Goal: Information Seeking & Learning: Learn about a topic

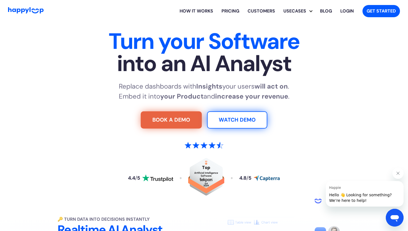
click at [239, 31] on h1 "Turn your Software into an AI Analyst" at bounding box center [204, 52] width 347 height 44
click at [238, 16] on link "Pricing" at bounding box center [231, 11] width 26 height 18
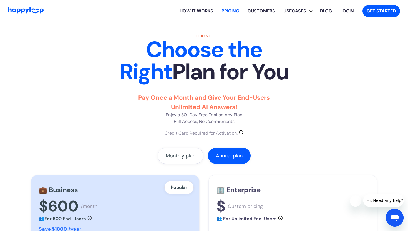
click at [187, 13] on link "How it works" at bounding box center [197, 11] width 42 height 18
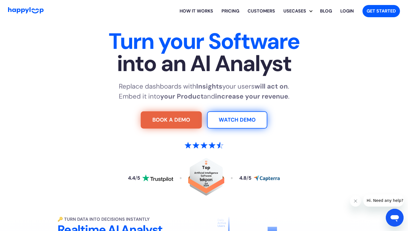
click at [70, 75] on div "Turn your Software into an AI Analyst Replace dashboards with Insights your use…" at bounding box center [204, 120] width 347 height 181
click at [39, 11] on img "Go to Home Page" at bounding box center [26, 10] width 36 height 6
